Goal: Task Accomplishment & Management: Complete application form

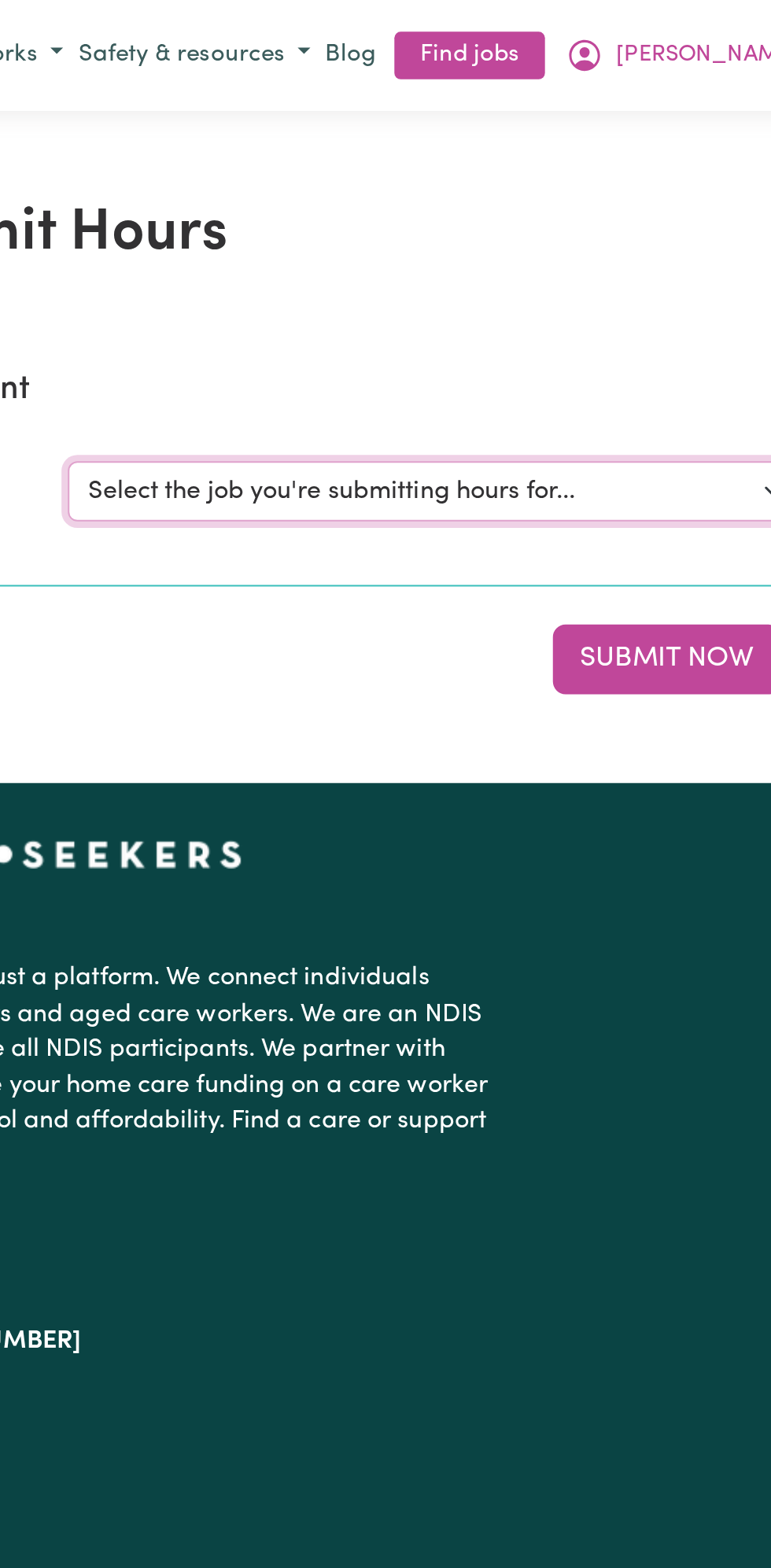
click at [588, 245] on select "Select the job you're submitting hours for... [Vartouhie ([PERSON_NAME]) [PERSO…" at bounding box center [578, 244] width 367 height 30
select select "13810"
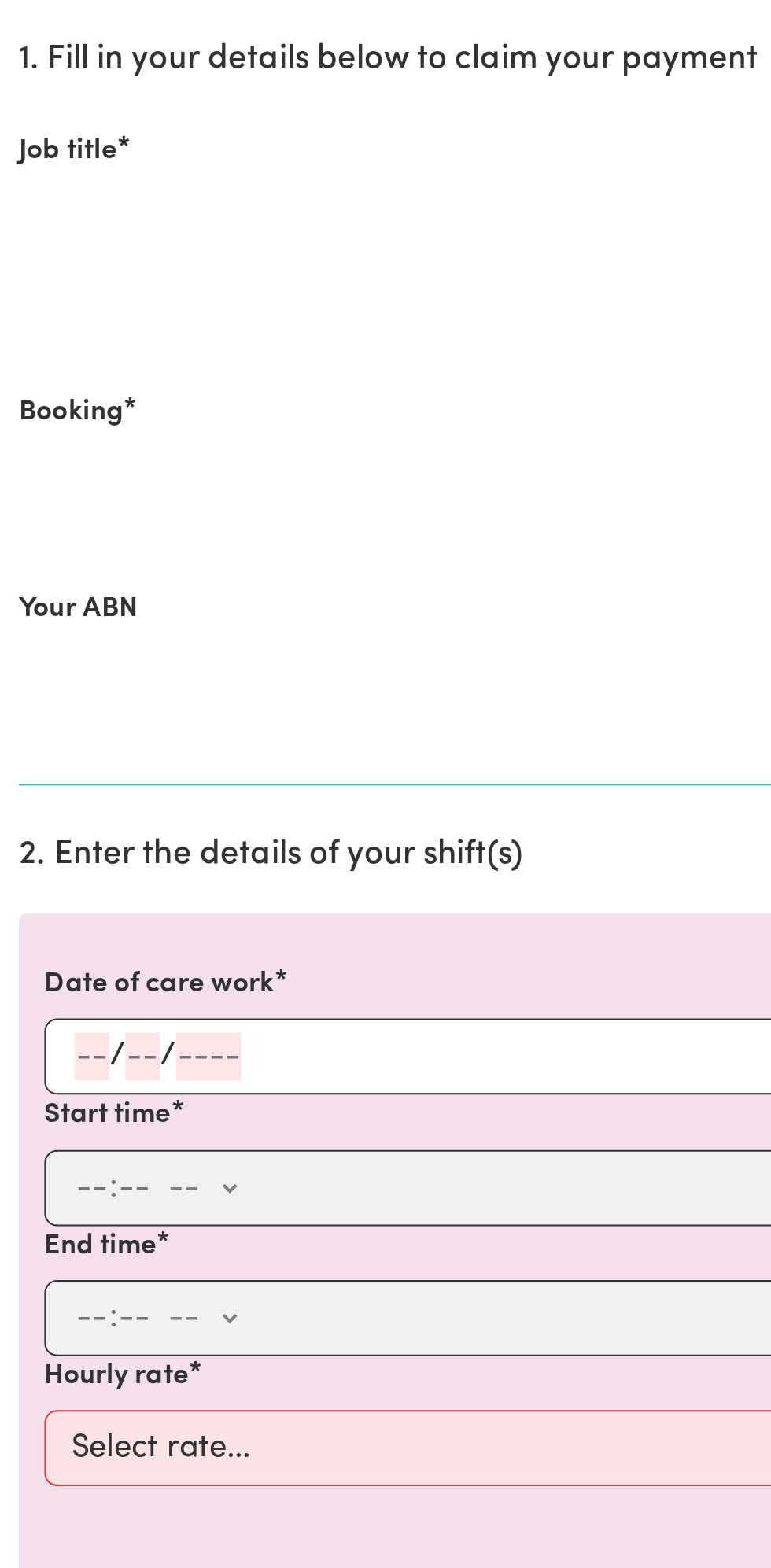
click at [38, 689] on input "number" at bounding box center [46, 688] width 17 height 24
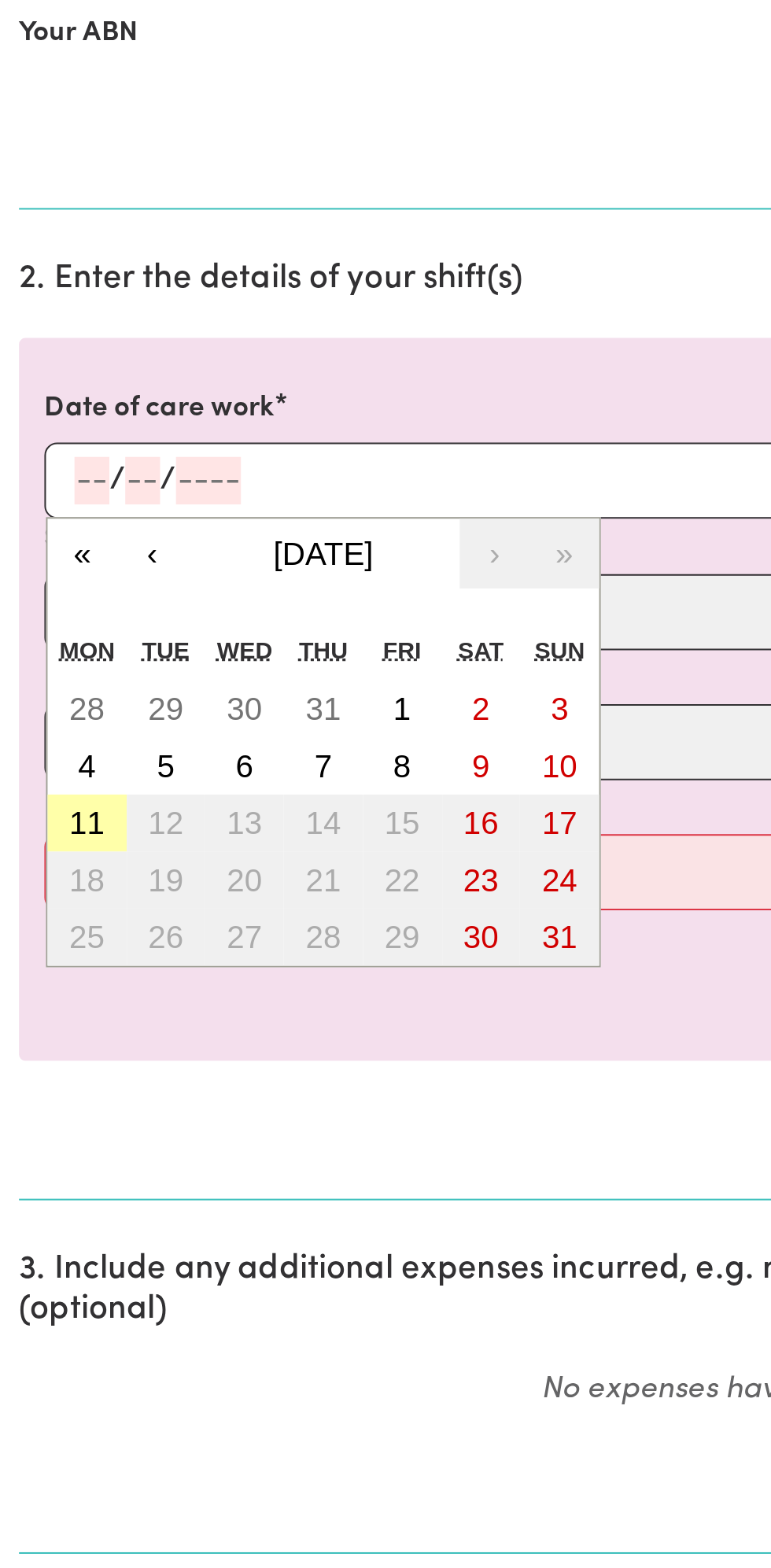
click at [51, 852] on abbr "11" at bounding box center [44, 858] width 17 height 17
type input "[DATE]"
type input "11"
type input "8"
type input "2025"
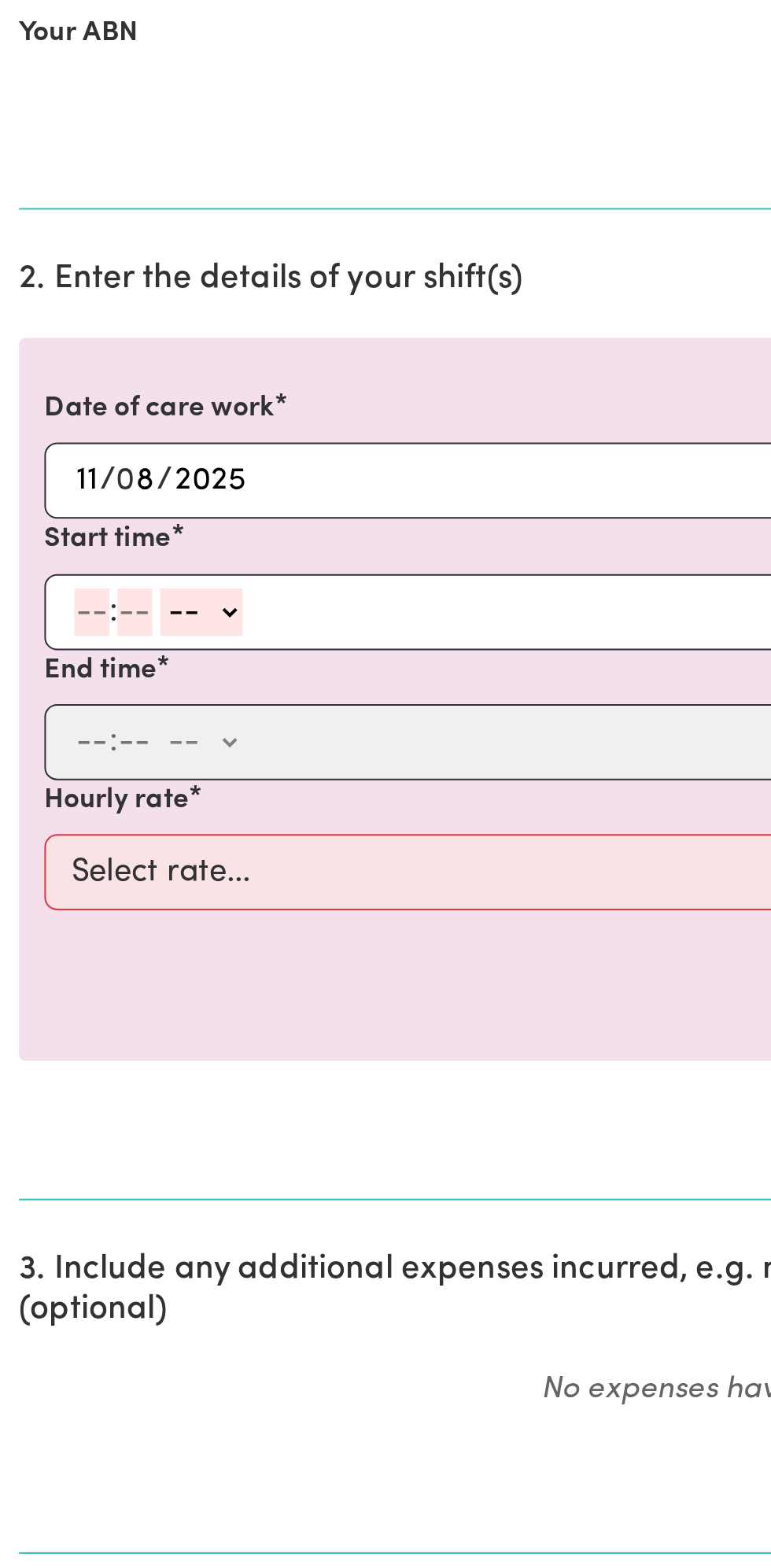
click at [48, 754] on input "number" at bounding box center [46, 753] width 17 height 24
type input "12"
type input "0"
click at [121, 755] on select "-- am pm" at bounding box center [102, 753] width 41 height 24
select select "pm"
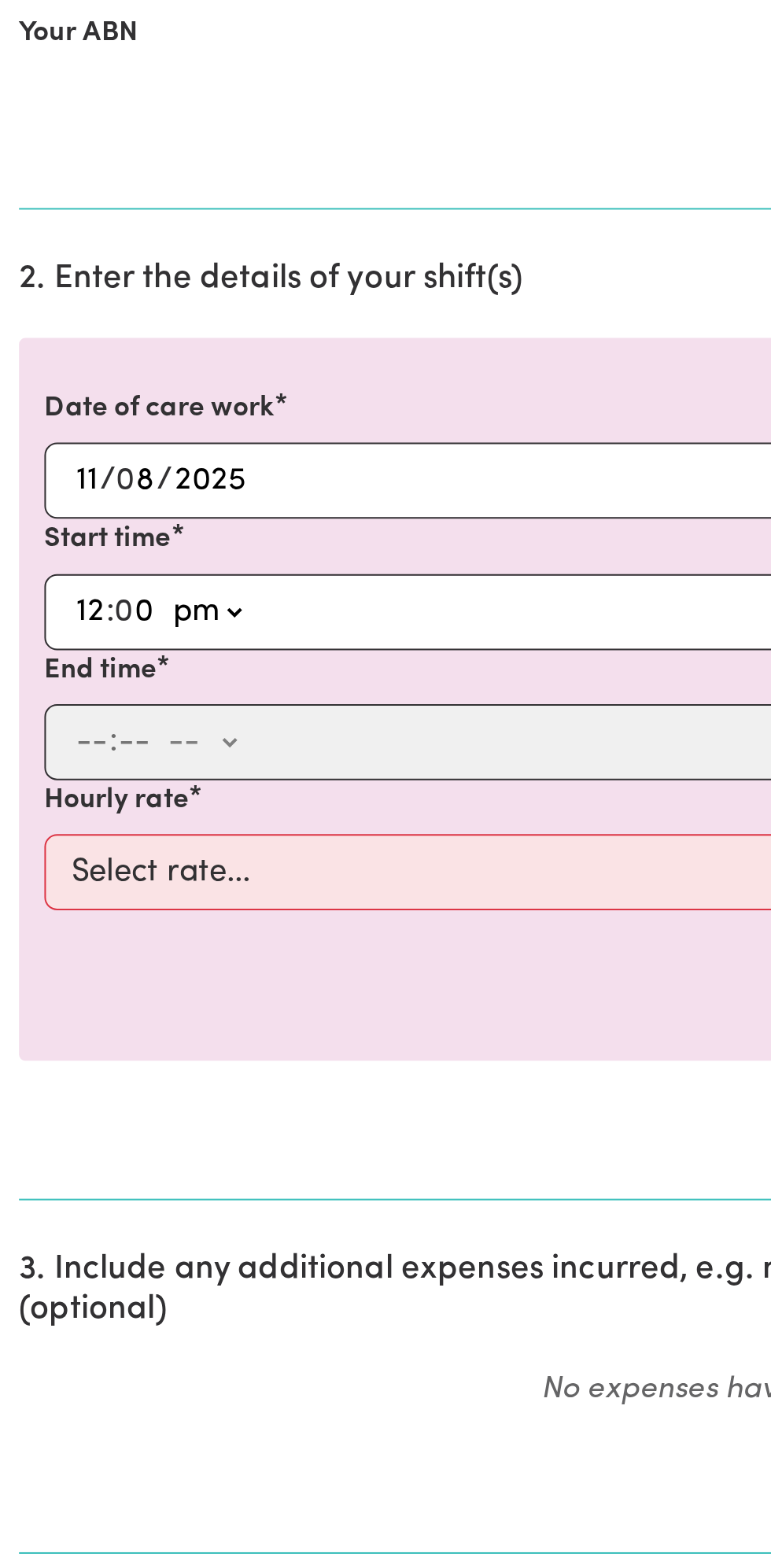
type input "12:00"
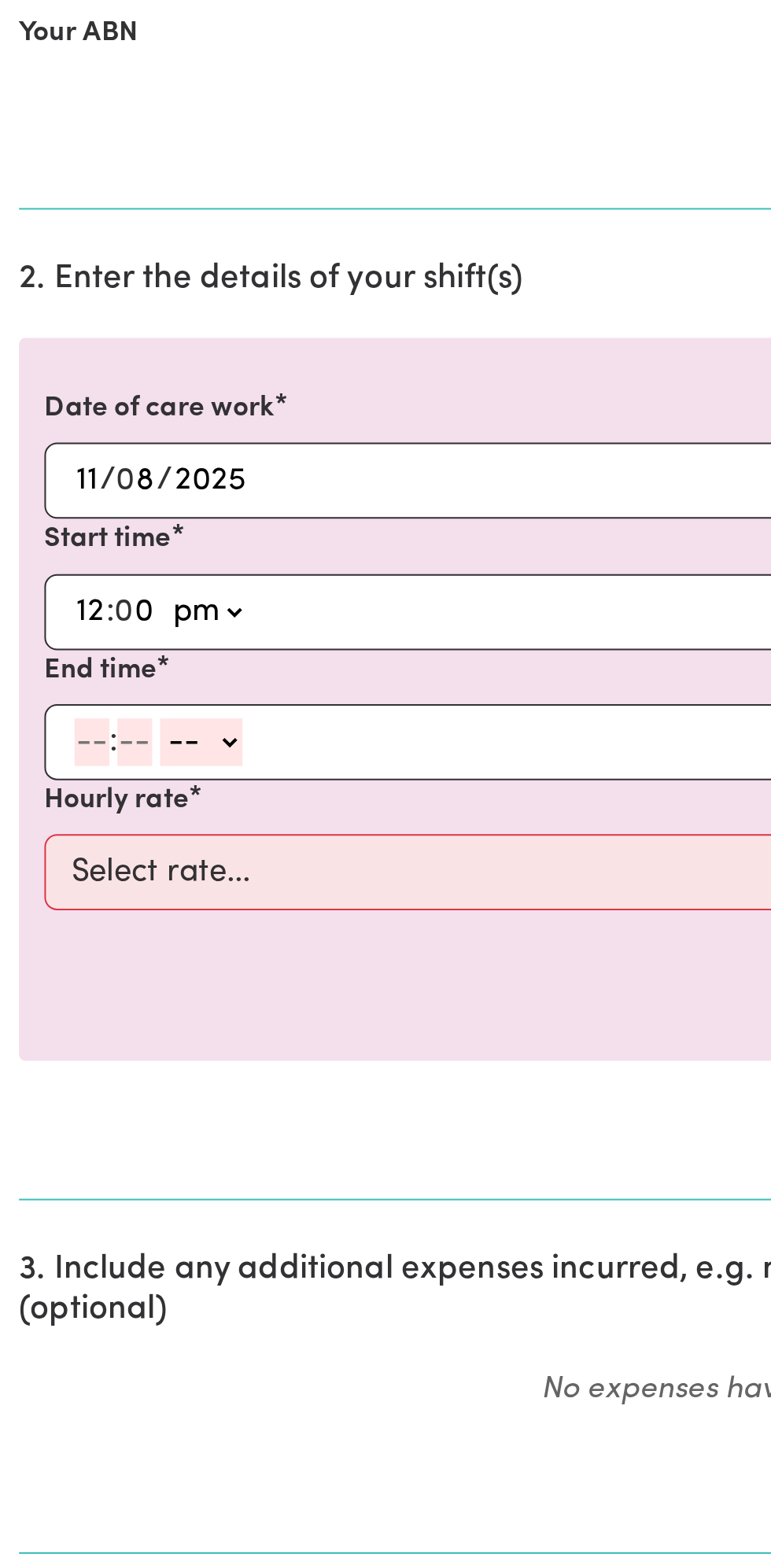
click at [36, 819] on div ": -- am pm" at bounding box center [373, 819] width 676 height 24
type input "1"
click at [59, 816] on input "number" at bounding box center [60, 819] width 17 height 24
type input "0"
click at [112, 819] on select "-- am pm" at bounding box center [97, 819] width 41 height 24
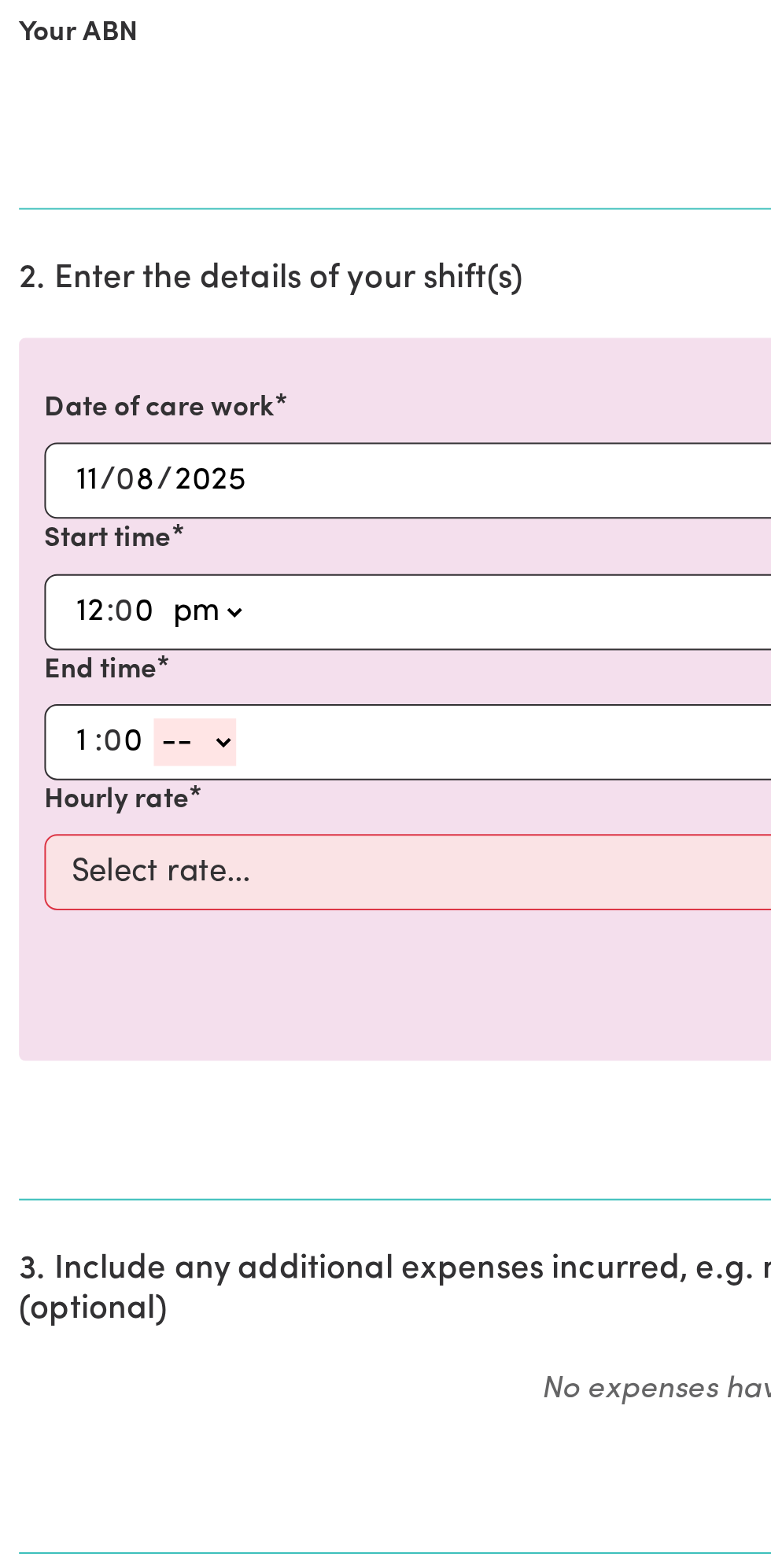
select select "pm"
type input "13:00"
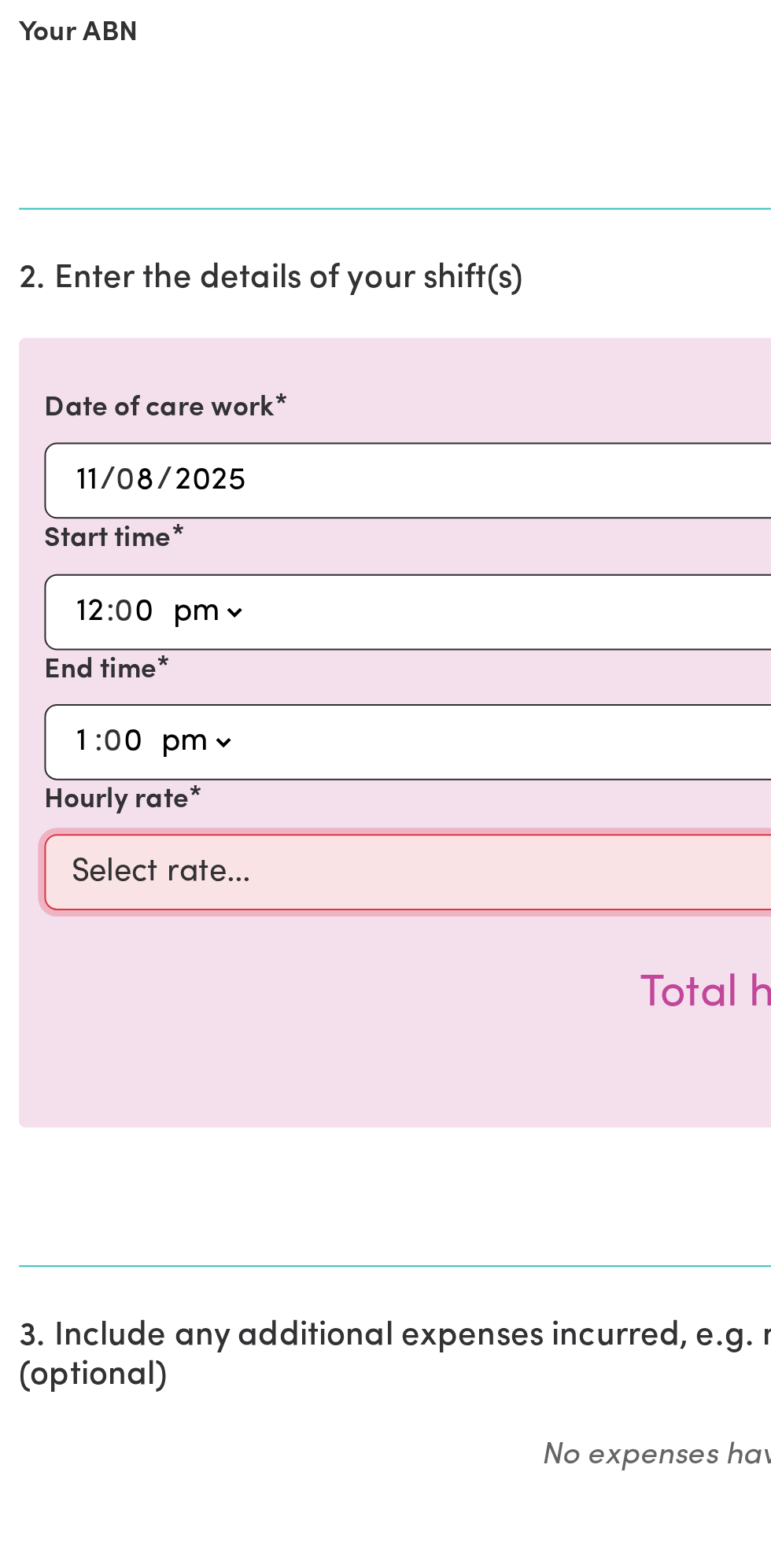
click at [183, 864] on select "Select rate... $49.00 (Weekday) $60.00 ([DATE])" at bounding box center [386, 883] width 727 height 38
select select "49-Weekday"
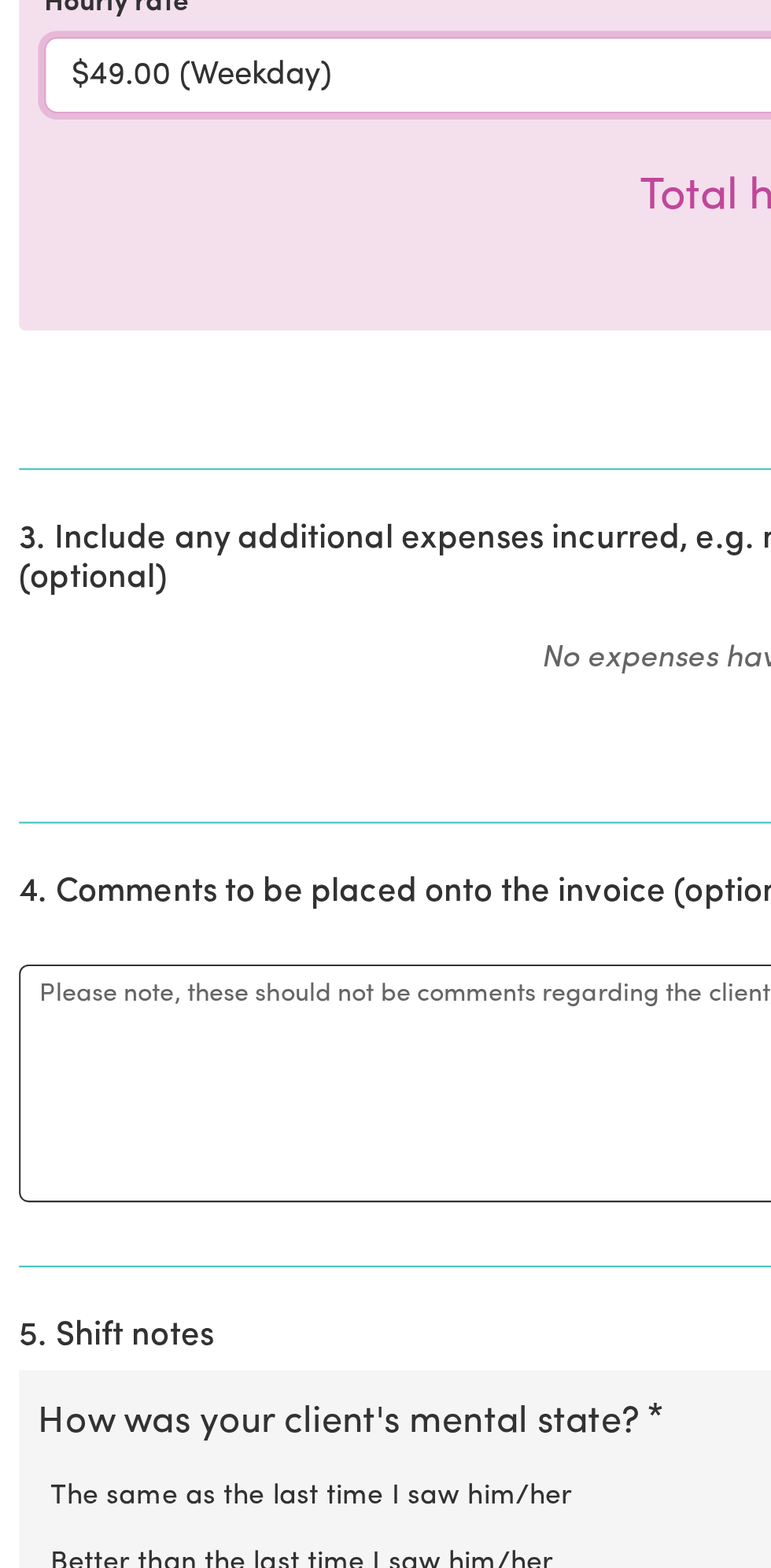
scroll to position [67, 0]
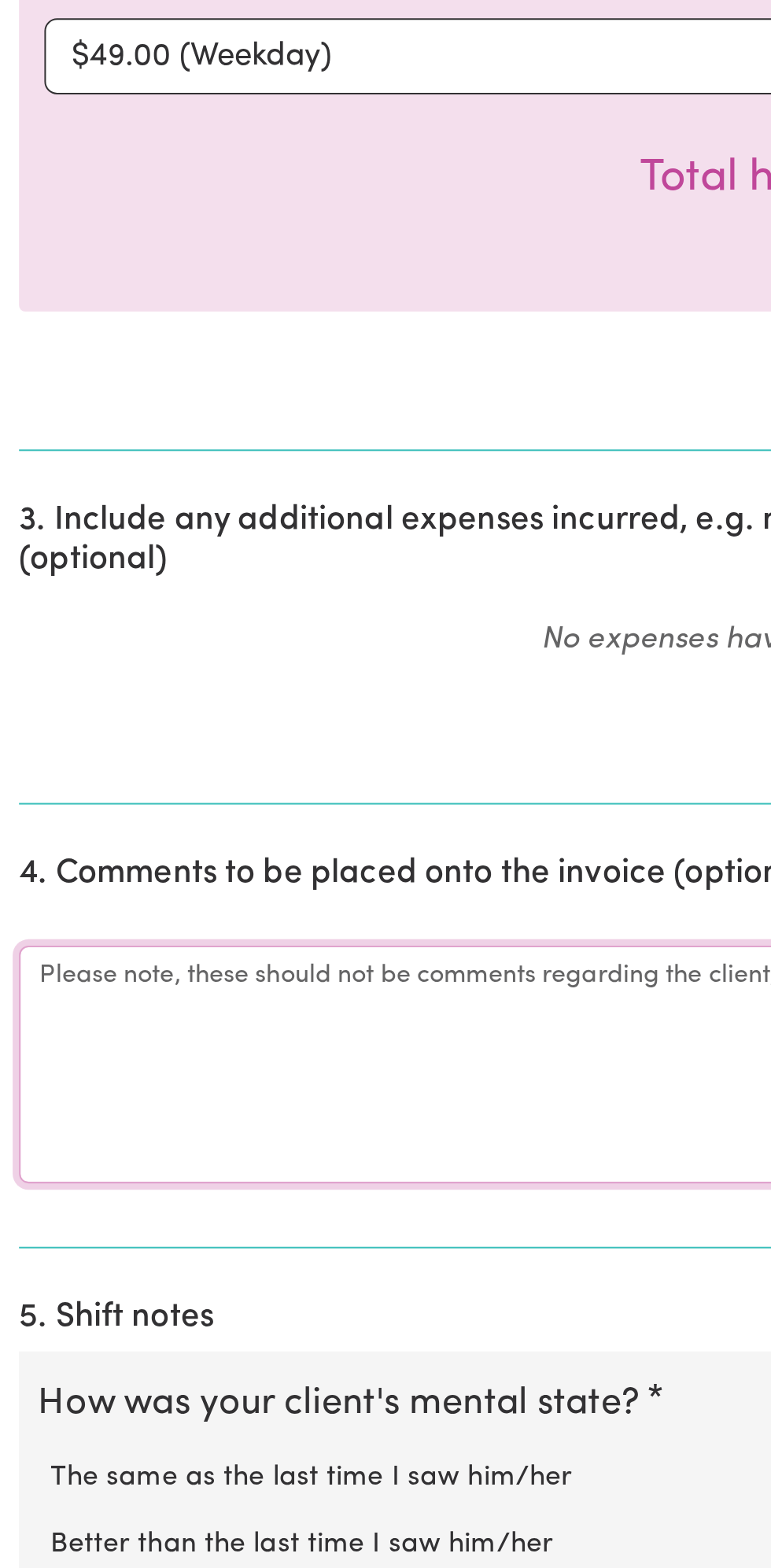
click at [110, 1315] on textarea "Comments" at bounding box center [385, 1316] width 752 height 118
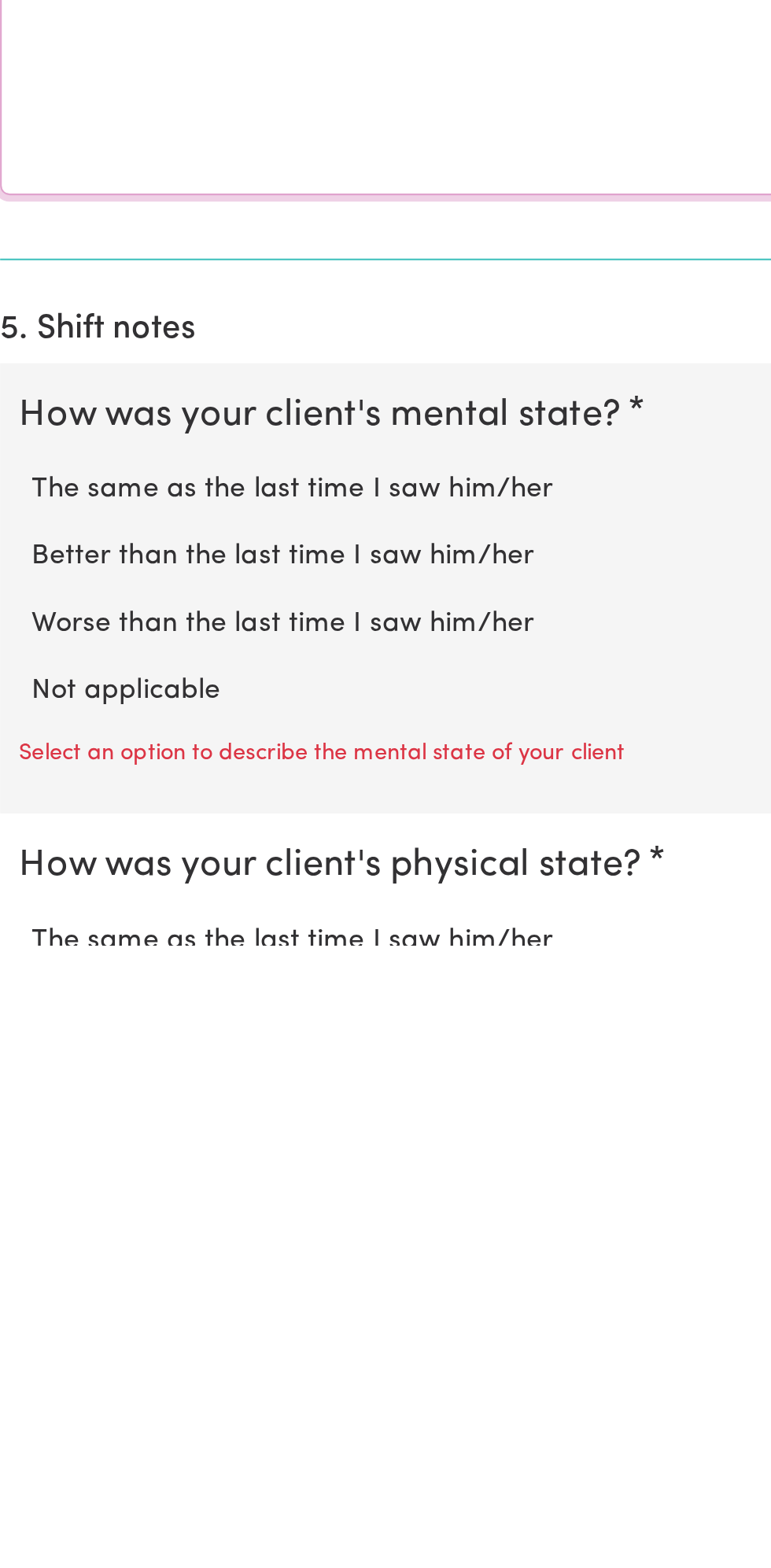
type textarea "All good"
click at [102, 1432] on label "Not applicable" at bounding box center [386, 1443] width 721 height 21
click at [25, 1431] on input "Not applicable" at bounding box center [25, 1431] width 1 height 1
radio input "true"
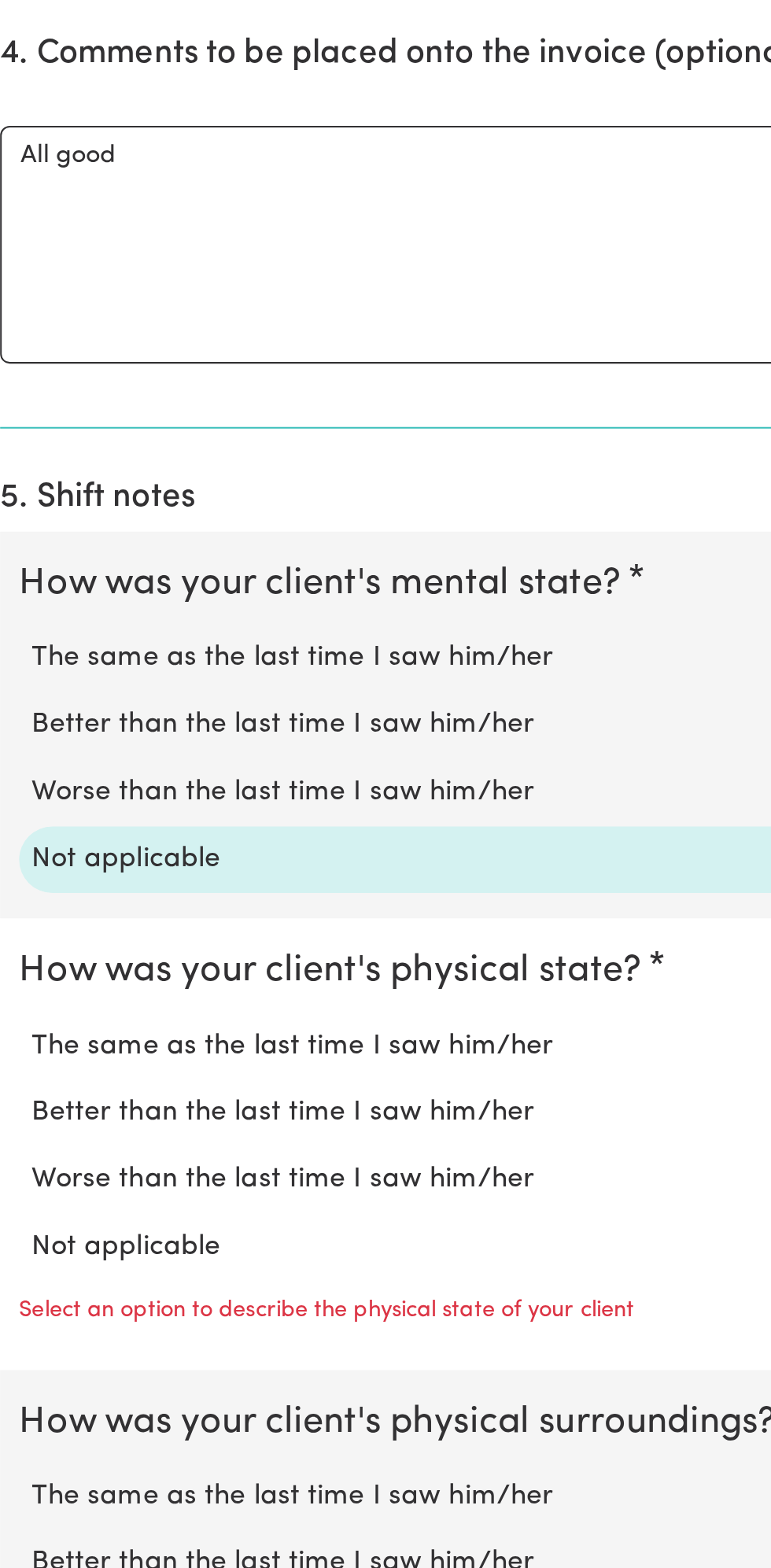
scroll to position [476, 0]
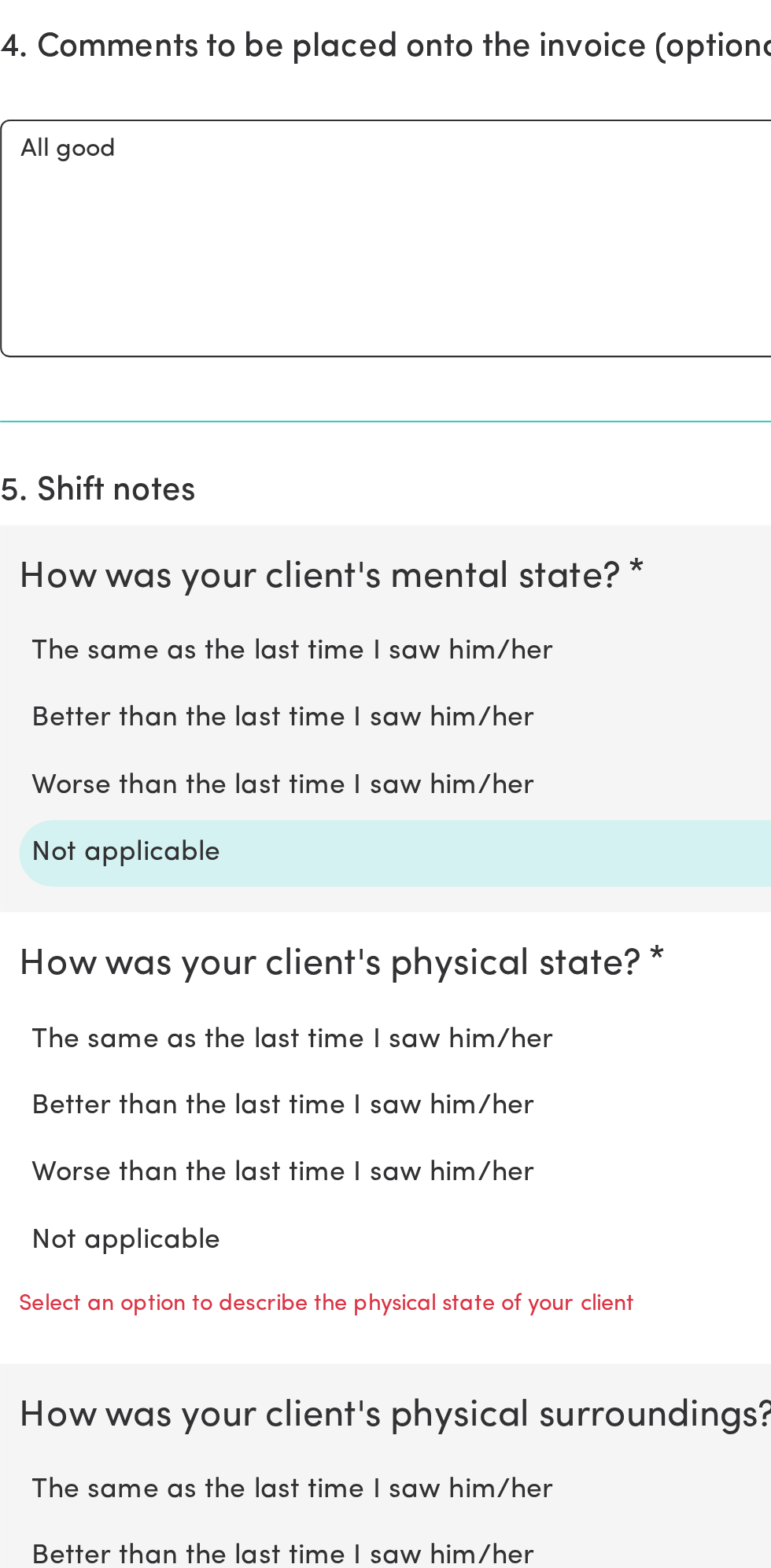
click at [117, 1397] on label "Not applicable" at bounding box center [386, 1406] width 721 height 21
click at [25, 1396] on input "Not applicable" at bounding box center [25, 1395] width 1 height 1
radio input "true"
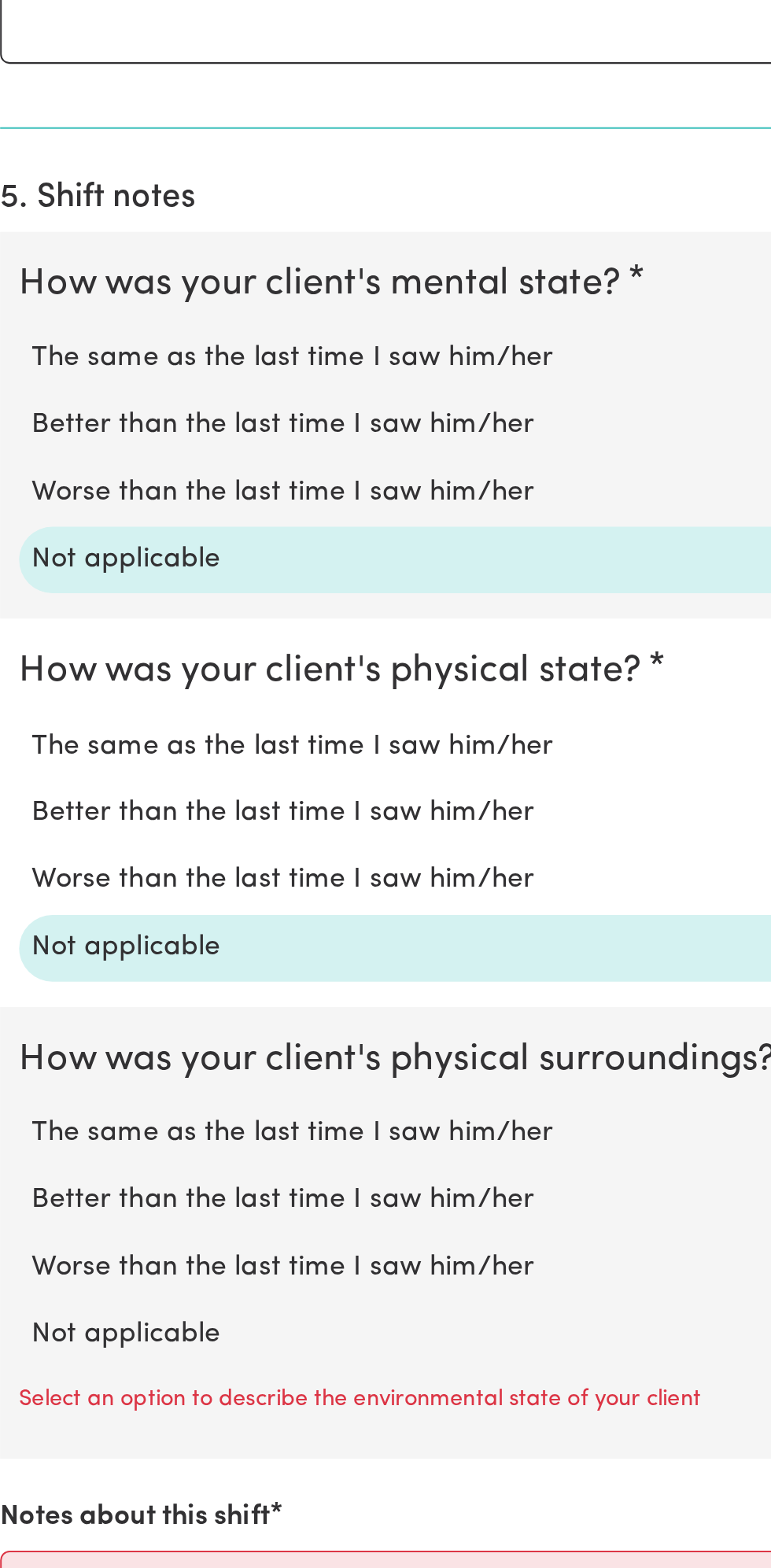
scroll to position [622, 0]
click at [102, 1441] on label "Not applicable" at bounding box center [386, 1451] width 721 height 21
click at [25, 1440] on input "Not applicable" at bounding box center [25, 1440] width 1 height 1
radio input "true"
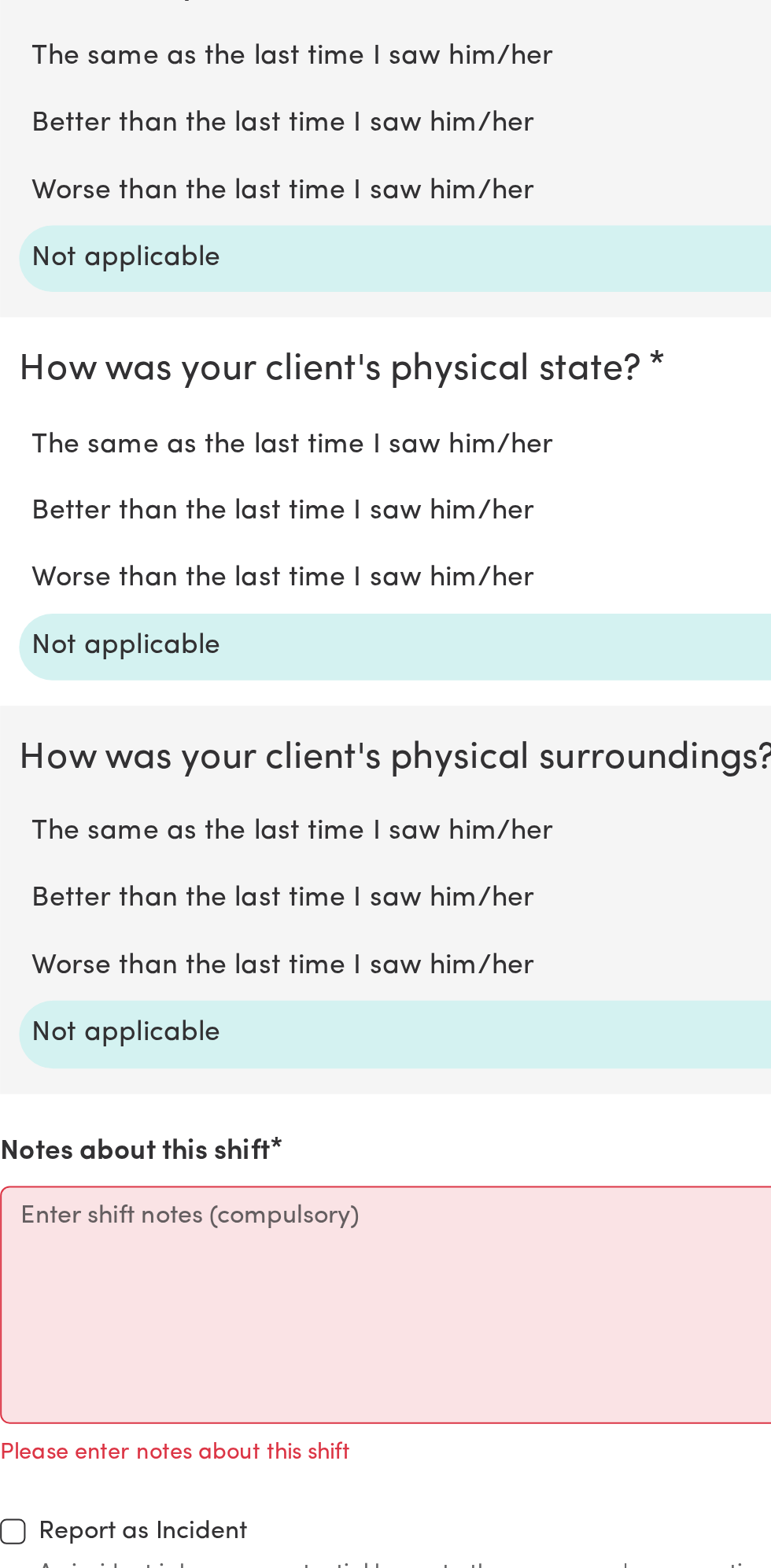
scroll to position [773, 0]
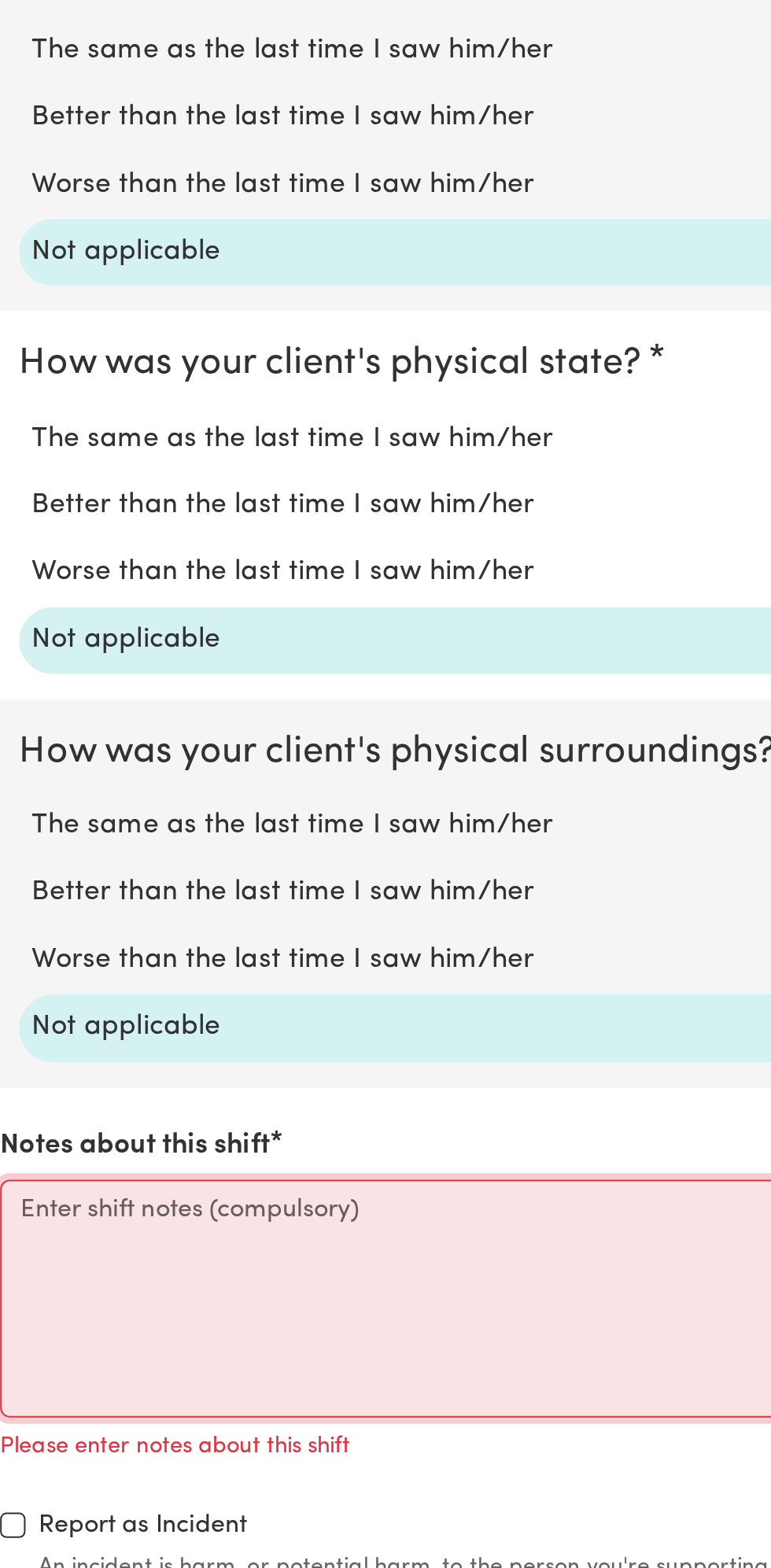
click at [83, 1432] on textarea "Notes about this shift" at bounding box center [385, 1434] width 752 height 118
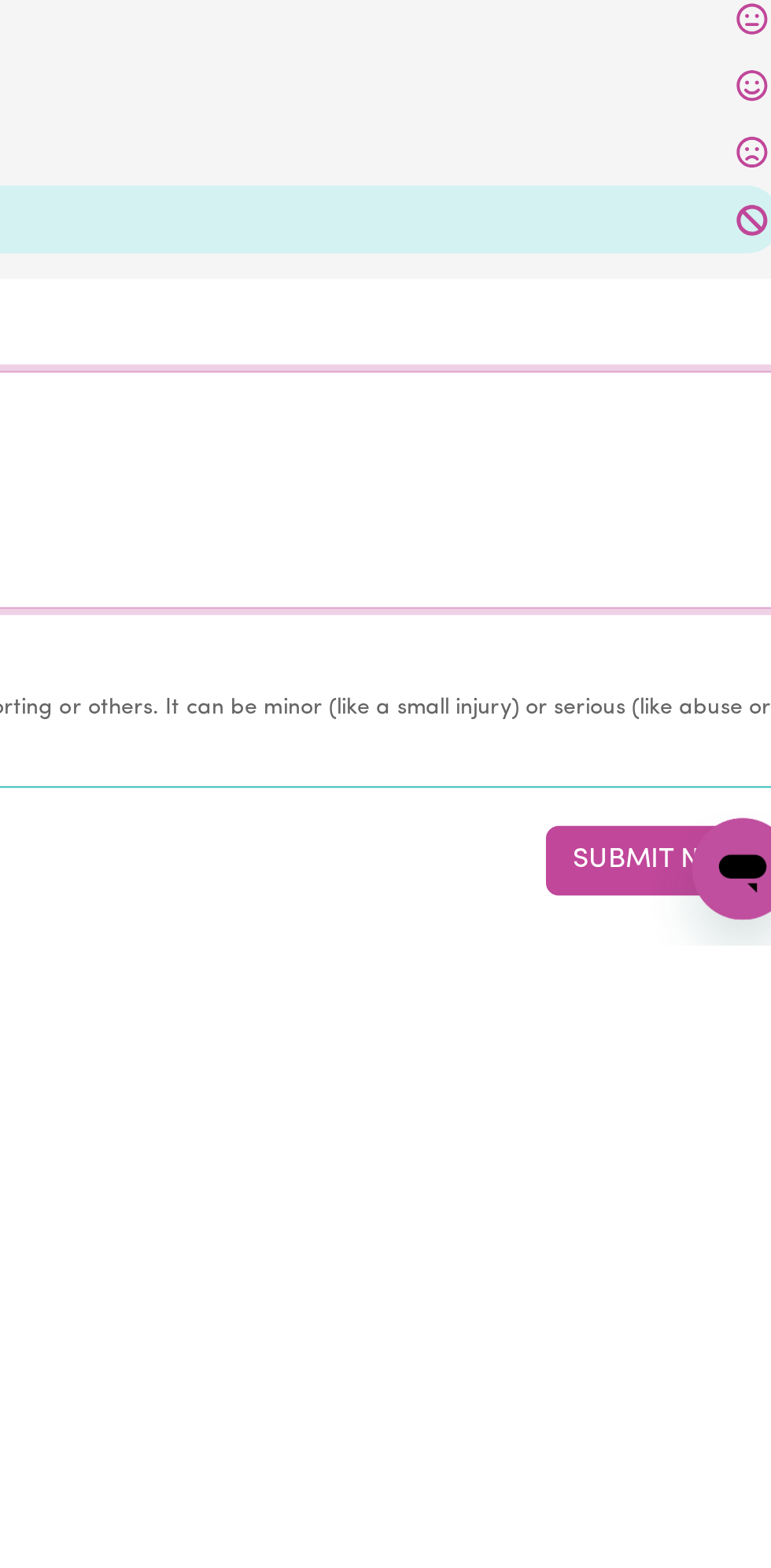
scroll to position [865, 0]
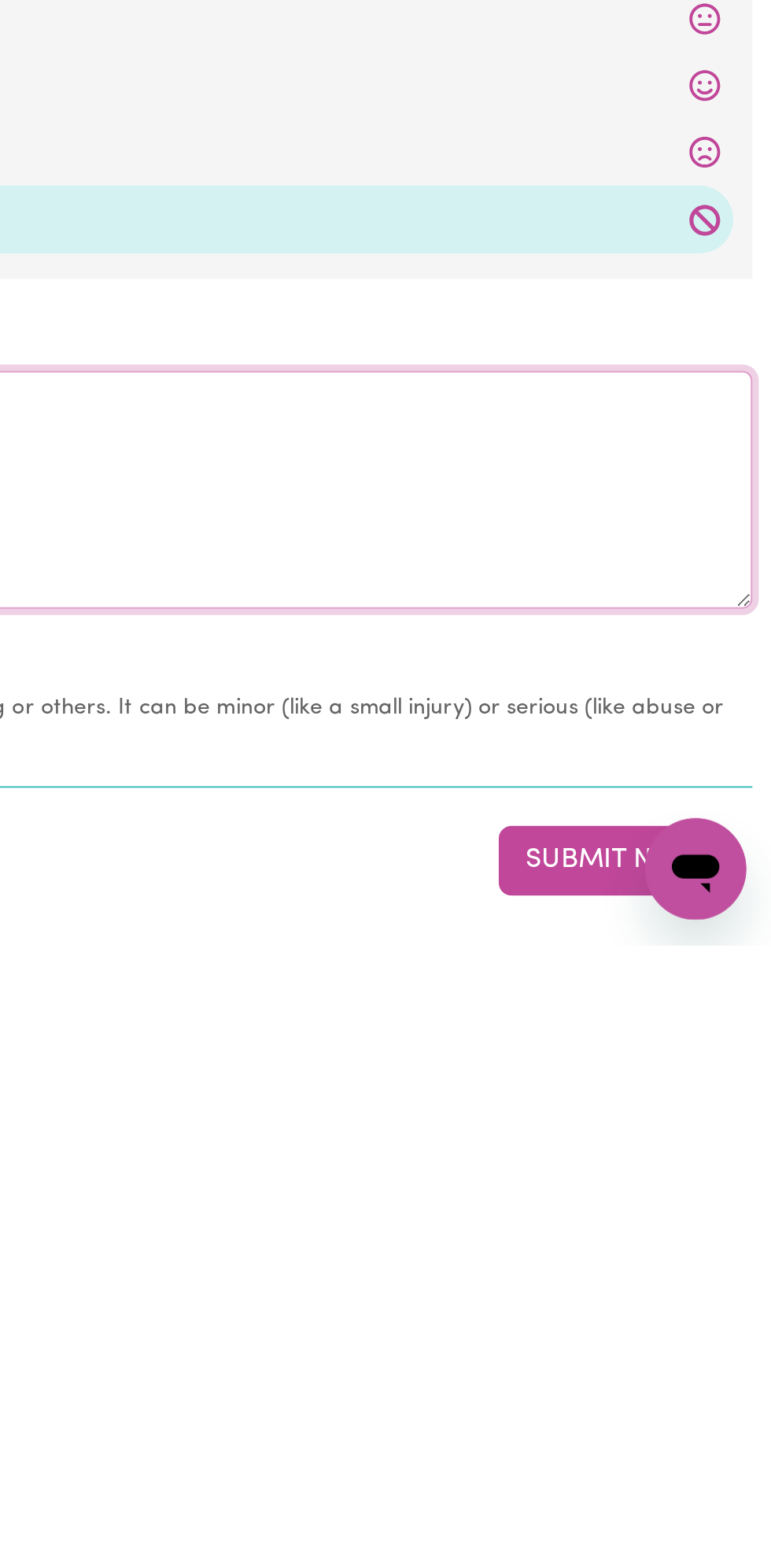
type textarea "All good no change"
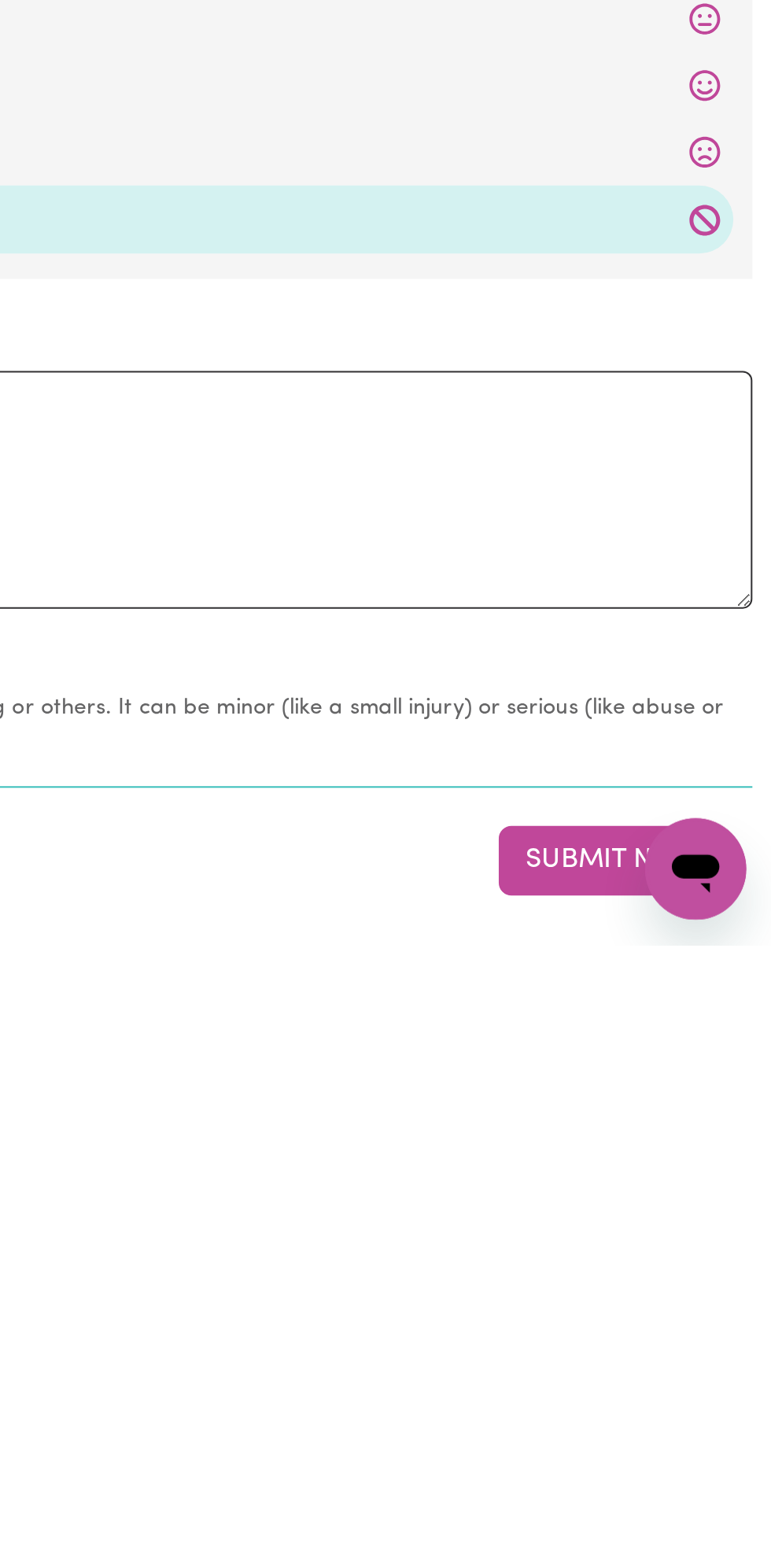
click at [669, 1525] on button "Submit Now" at bounding box center [692, 1527] width 114 height 35
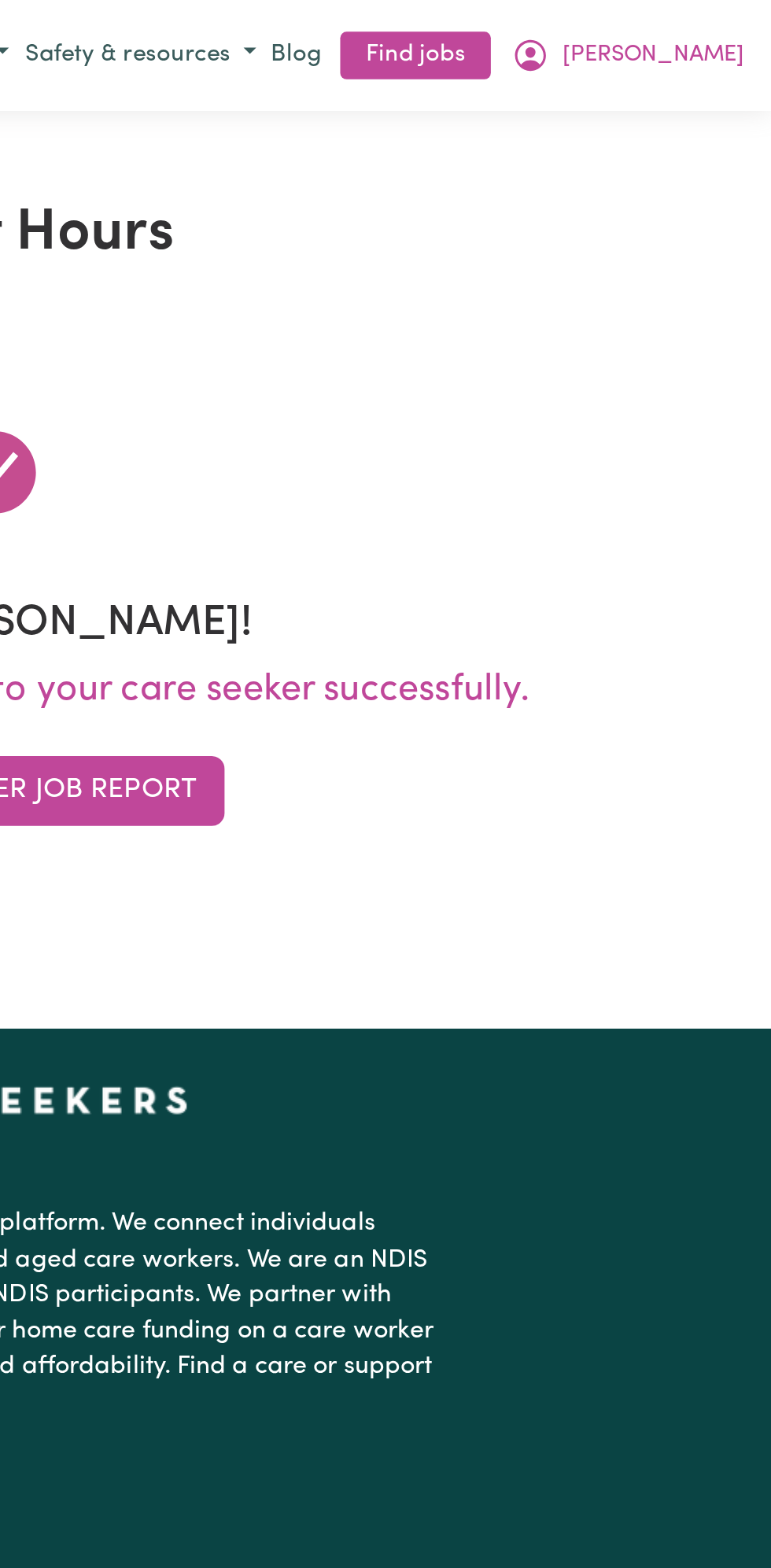
scroll to position [0, 0]
